Goal: Task Accomplishment & Management: Complete application form

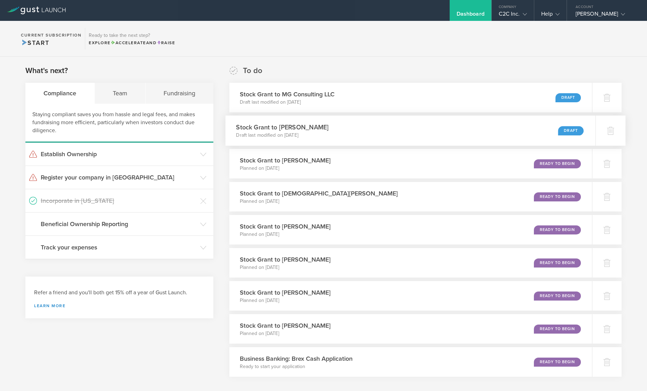
click at [562, 129] on div "Draft" at bounding box center [571, 130] width 26 height 9
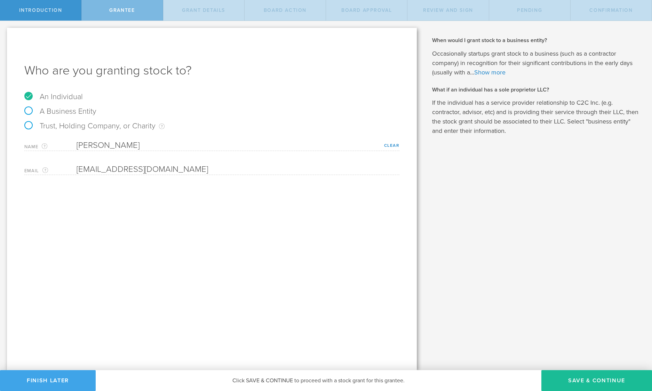
click at [63, 377] on button "Finish Later" at bounding box center [48, 380] width 96 height 21
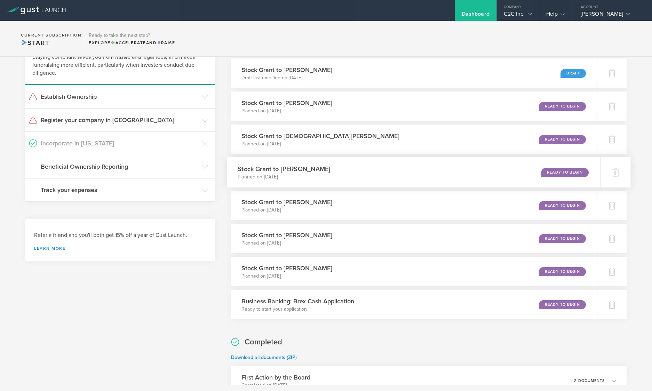
scroll to position [70, 0]
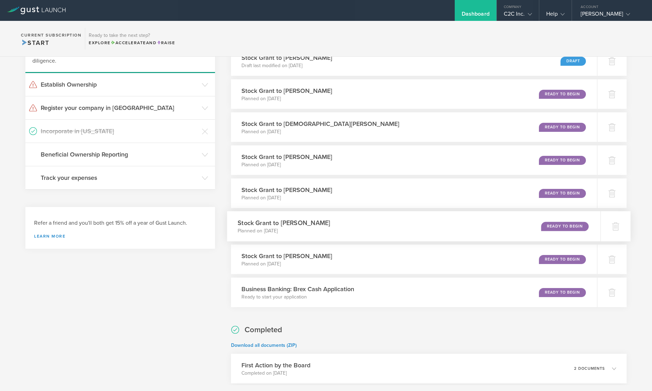
click at [355, 223] on div "Stock Grant to [PERSON_NAME] Planned on [DATE] Ready to Begin" at bounding box center [413, 226] width 373 height 30
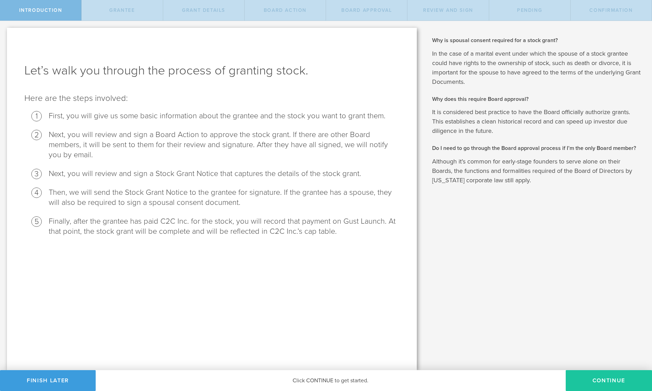
click at [592, 381] on button "Continue" at bounding box center [609, 380] width 86 height 21
radio input "true"
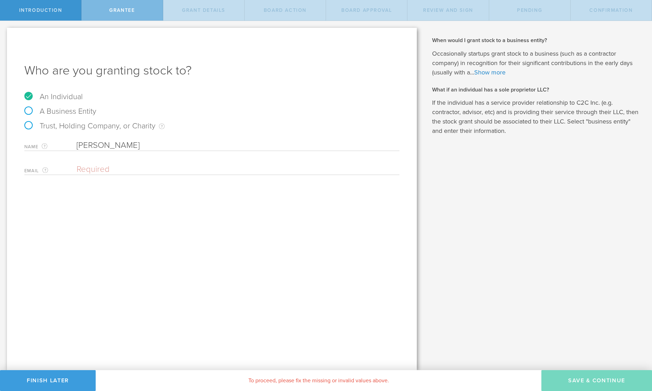
click at [30, 109] on label "A Business Entity" at bounding box center [60, 111] width 72 height 9
click at [5, 32] on input "A Business Entity" at bounding box center [2, 26] width 5 height 11
radio input "true"
click at [87, 183] on input "text" at bounding box center [236, 184] width 319 height 10
type input "Katherine Shelledy"
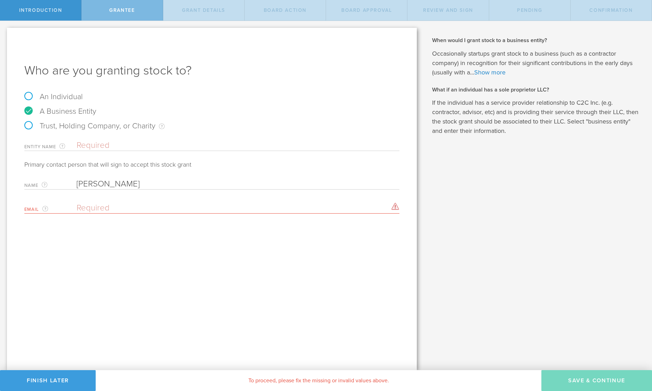
paste input "kshelledy@c-2clip.com"
type input "kathyshelledy@icloud.com"
